Goal: Information Seeking & Learning: Learn about a topic

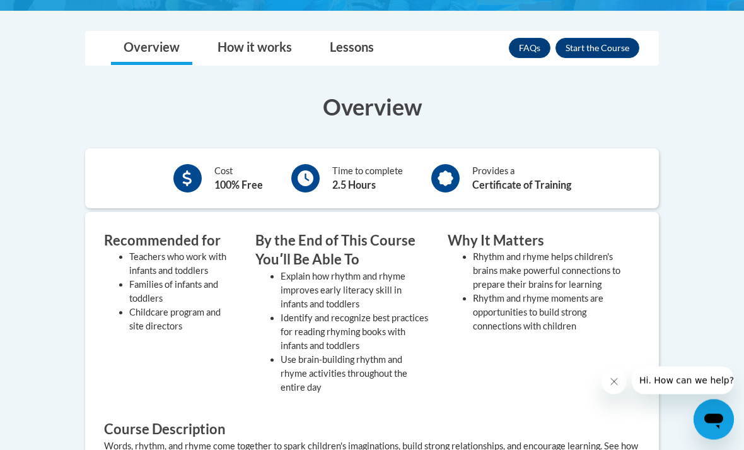
scroll to position [319, 0]
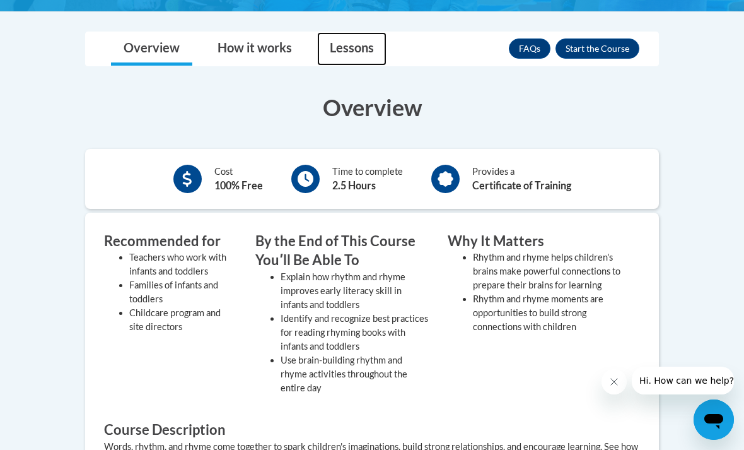
click at [360, 56] on link "Lessons" at bounding box center [351, 48] width 69 height 33
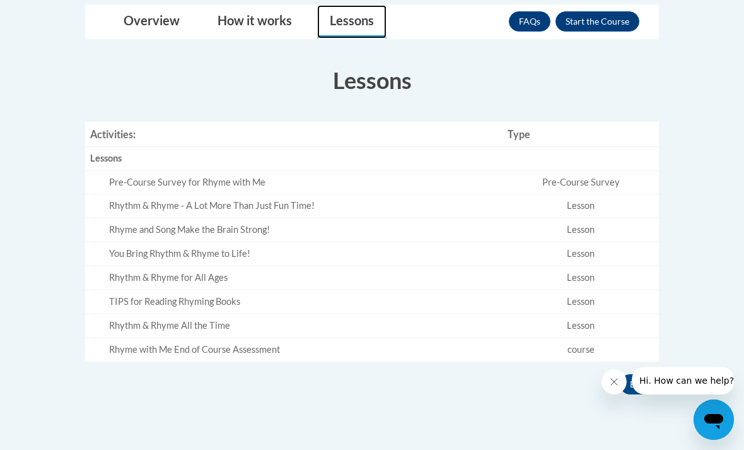
scroll to position [348, 0]
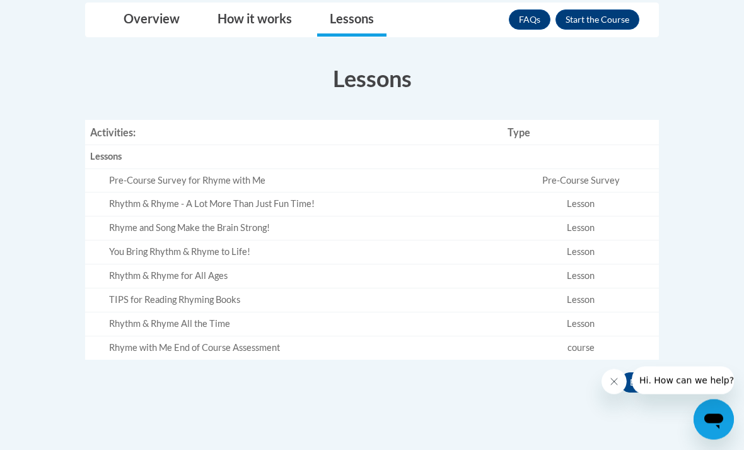
click at [237, 175] on div "Pre-Course Survey for Rhyme with Me" at bounding box center [303, 181] width 389 height 13
click at [170, 183] on div "Pre-Course Survey for Rhyme with Me" at bounding box center [303, 180] width 389 height 13
click at [134, 179] on div "Pre-Course Survey for Rhyme with Me" at bounding box center [303, 180] width 389 height 13
click at [115, 182] on div "Pre-Course Survey for Rhyme with Me" at bounding box center [303, 180] width 389 height 13
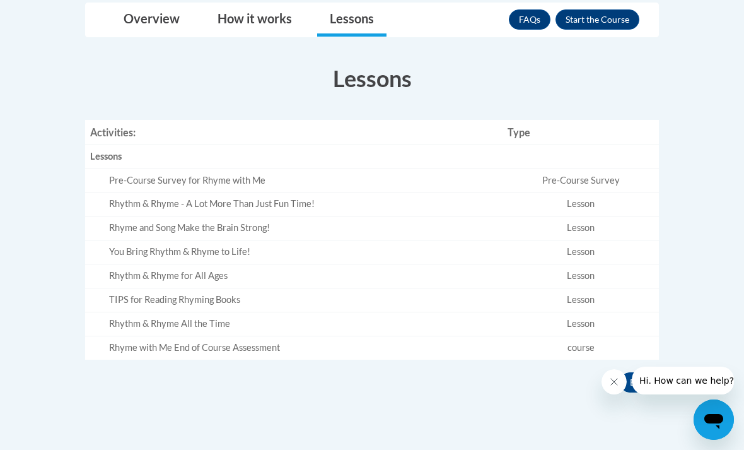
click at [127, 180] on div "Pre-Course Survey for Rhyme with Me" at bounding box center [303, 180] width 389 height 13
click at [132, 179] on div "Pre-Course Survey for Rhyme with Me" at bounding box center [303, 180] width 389 height 13
click at [131, 179] on div "Pre-Course Survey for Rhyme with Me" at bounding box center [303, 180] width 389 height 13
click at [154, 195] on td "Rhythm & Rhyme - A Lot More Than Just Fun Time!" at bounding box center [294, 204] width 418 height 24
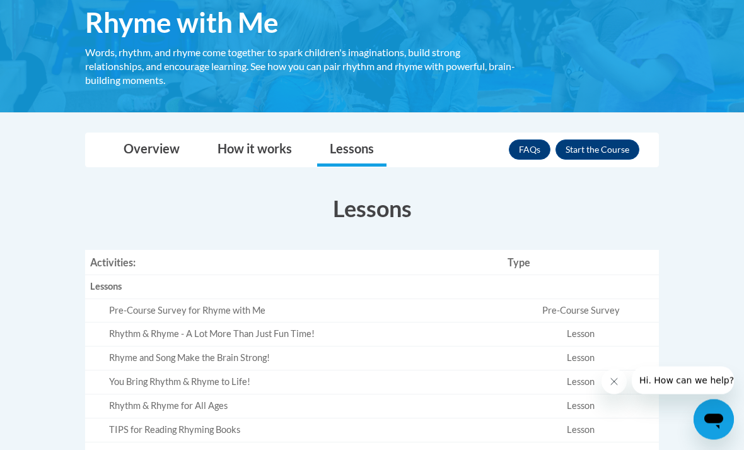
scroll to position [202, 0]
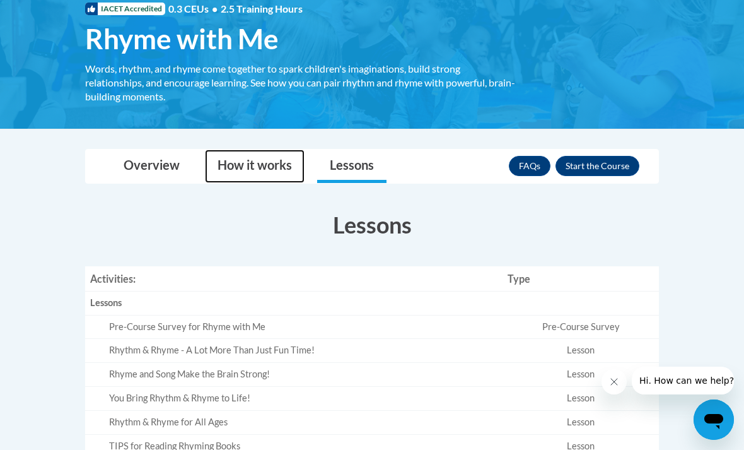
click at [242, 168] on link "How it works" at bounding box center [255, 165] width 100 height 33
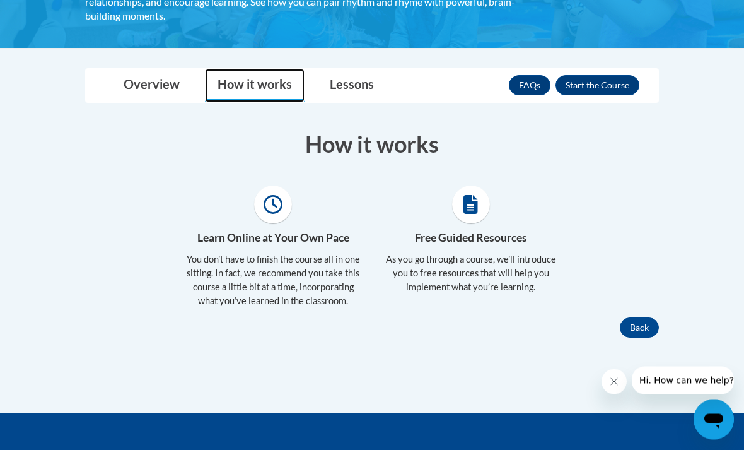
scroll to position [264, 0]
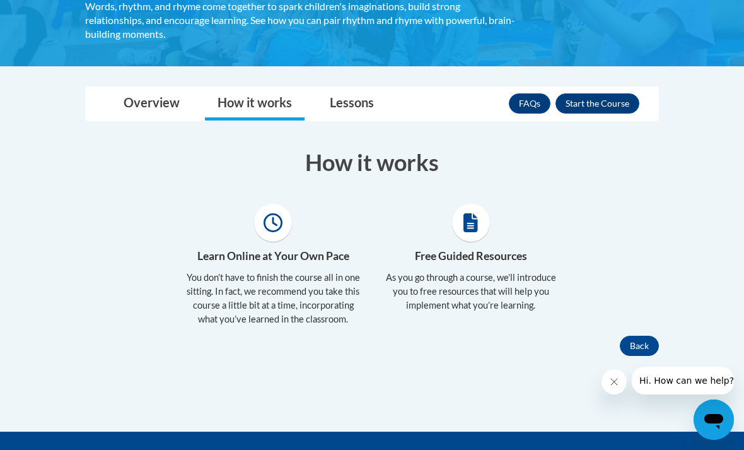
click at [601, 98] on button "Enroll" at bounding box center [598, 103] width 84 height 20
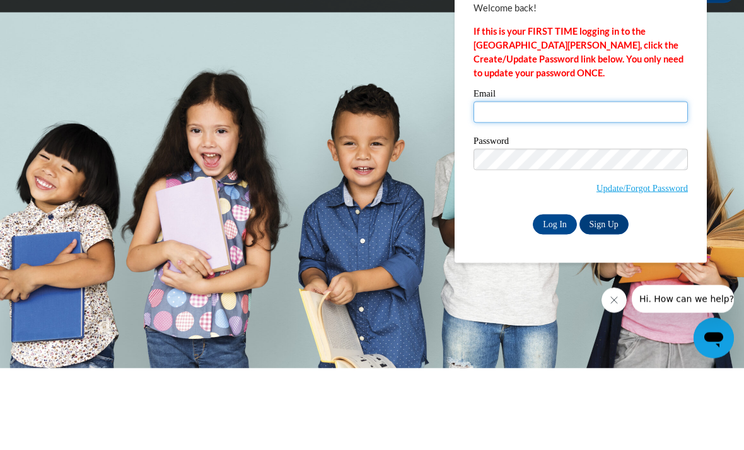
type input "[EMAIL_ADDRESS][DOMAIN_NAME]"
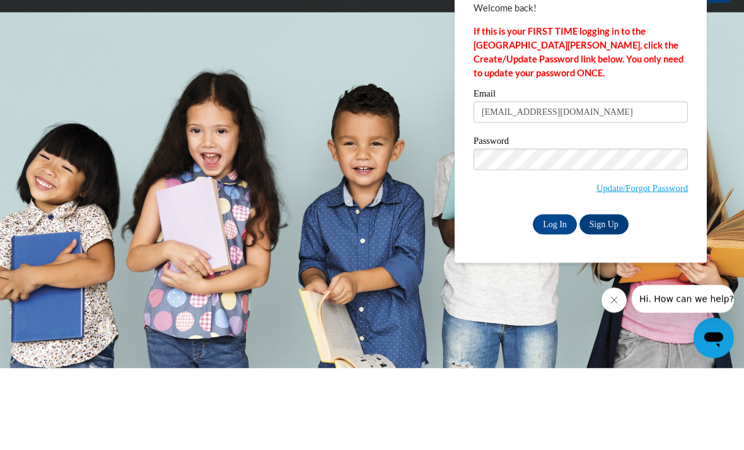
click at [555, 296] on input "Log In" at bounding box center [555, 306] width 44 height 20
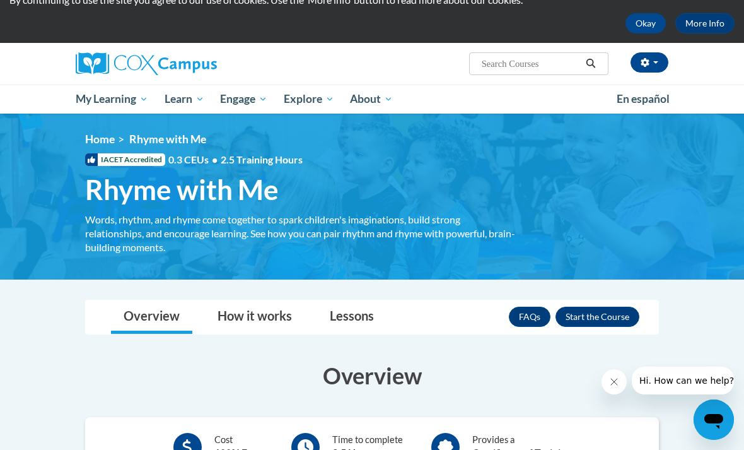
scroll to position [52, 0]
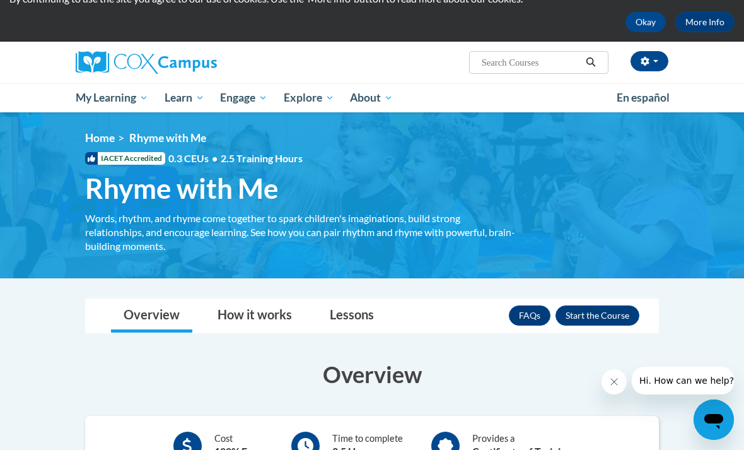
click at [610, 315] on button "Enroll" at bounding box center [598, 315] width 84 height 20
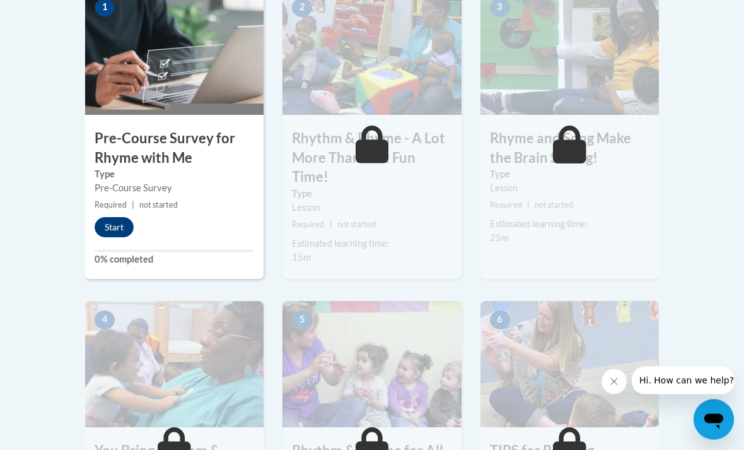
click at [115, 221] on button "Start" at bounding box center [114, 228] width 39 height 20
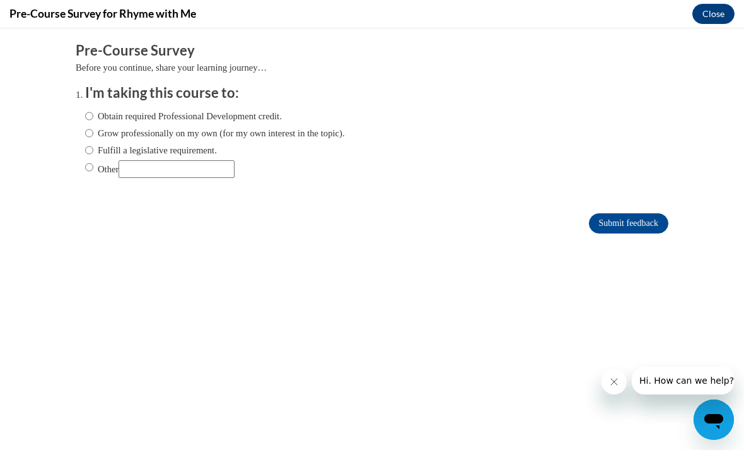
click at [93, 116] on input "Obtain required Professional Development credit." at bounding box center [89, 116] width 8 height 14
radio input "true"
click at [632, 225] on input "Submit feedback" at bounding box center [628, 223] width 79 height 20
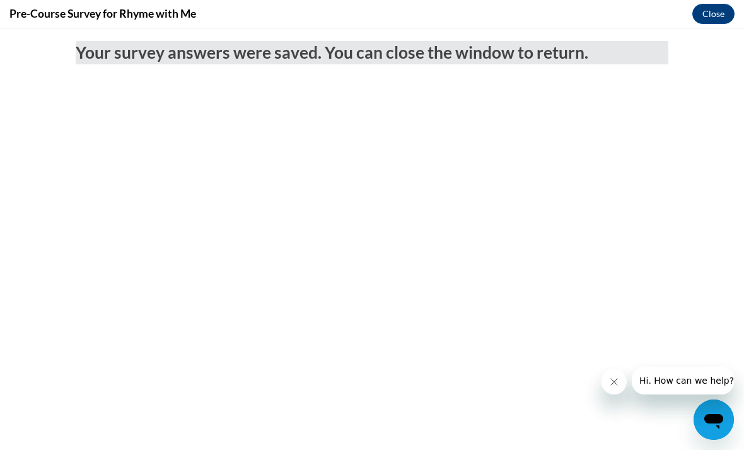
click at [622, 389] on button "Close message from company" at bounding box center [614, 381] width 25 height 25
click at [616, 382] on icon "Close message from company" at bounding box center [614, 382] width 10 height 10
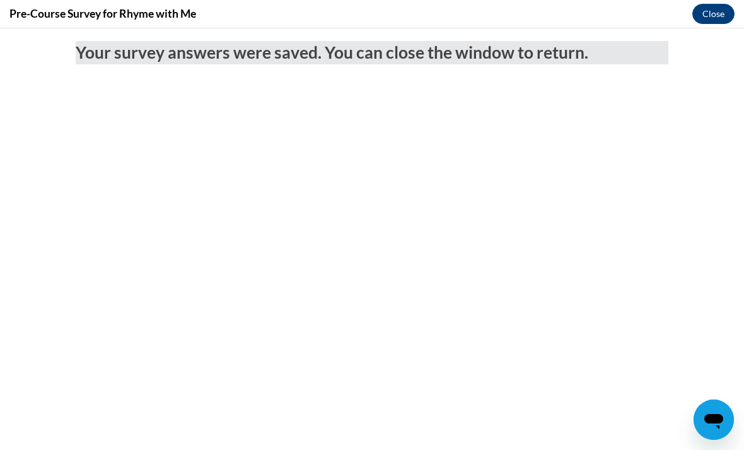
click at [725, 13] on button "Close" at bounding box center [714, 14] width 42 height 20
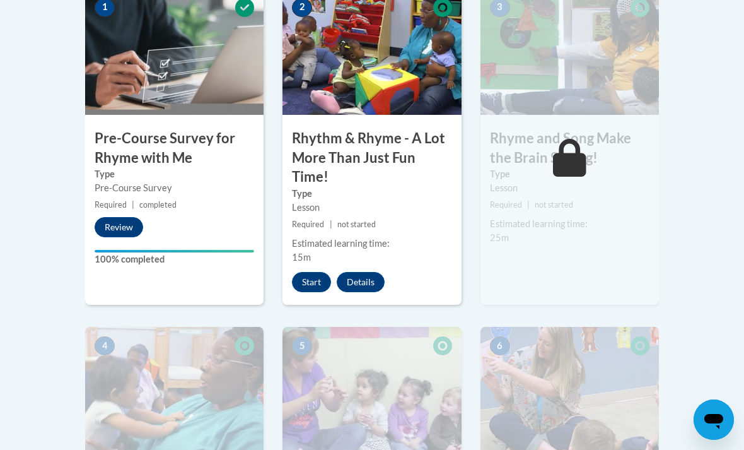
click at [317, 280] on button "Start" at bounding box center [311, 282] width 39 height 20
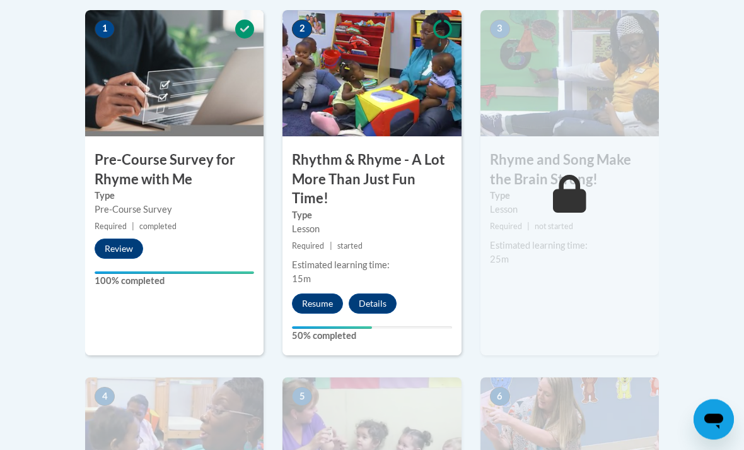
scroll to position [411, 0]
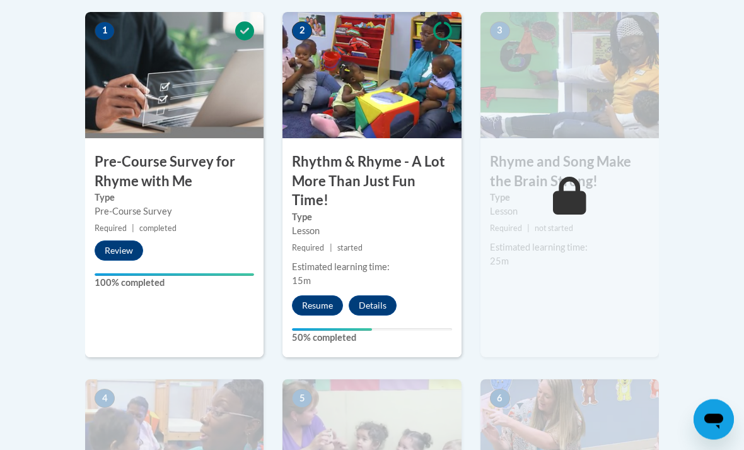
click at [317, 308] on button "Resume" at bounding box center [317, 306] width 51 height 20
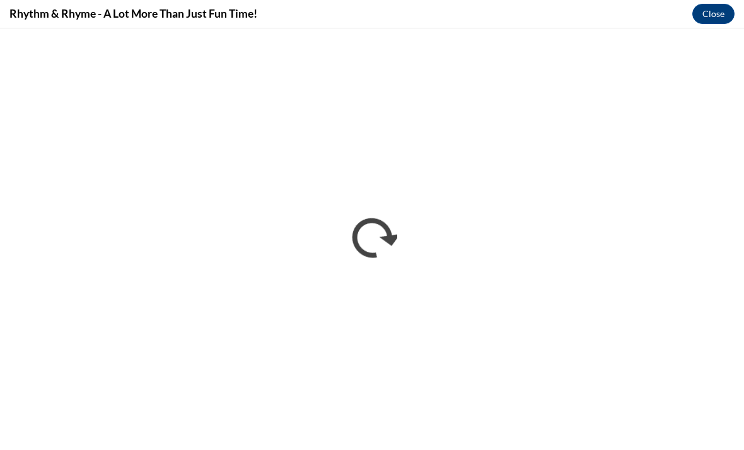
scroll to position [0, 0]
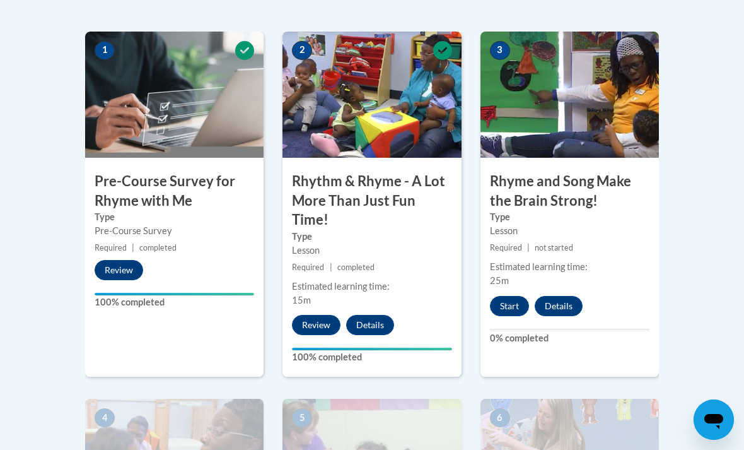
scroll to position [392, 0]
click at [505, 310] on button "Start" at bounding box center [509, 306] width 39 height 20
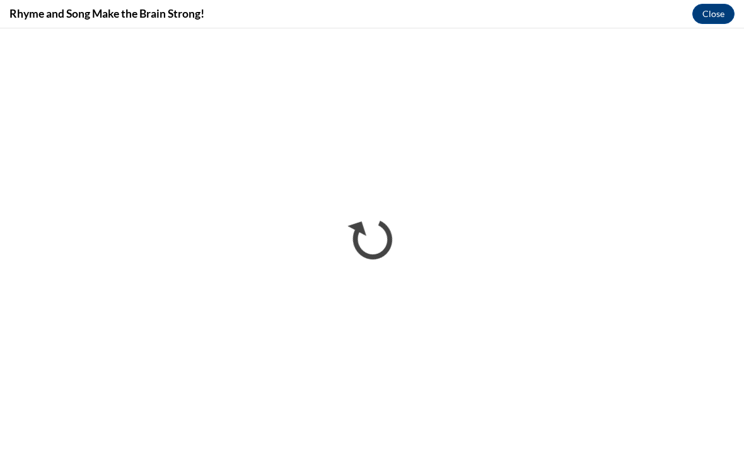
scroll to position [0, 0]
